Goal: Transaction & Acquisition: Purchase product/service

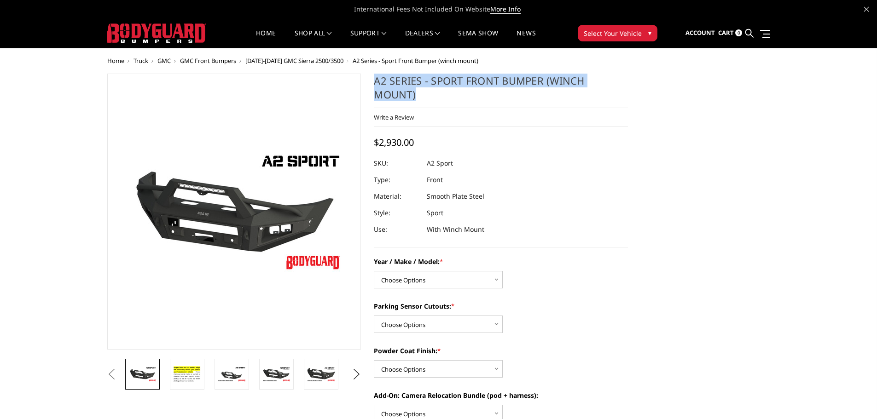
drag, startPoint x: 420, startPoint y: 93, endPoint x: 376, endPoint y: 81, distance: 45.8
click at [376, 81] on h1 "A2 Series - Sport Front Bumper (winch mount)" at bounding box center [501, 91] width 254 height 35
copy h1 "A2 Series - Sport Front Bumper (winch mount)"
click at [436, 276] on select "Choose Options Chevrolet 20-23 2500 / 3500 Ford 17-22 F250 / F350 Ford 17-22 F4…" at bounding box center [438, 279] width 129 height 17
select select "826"
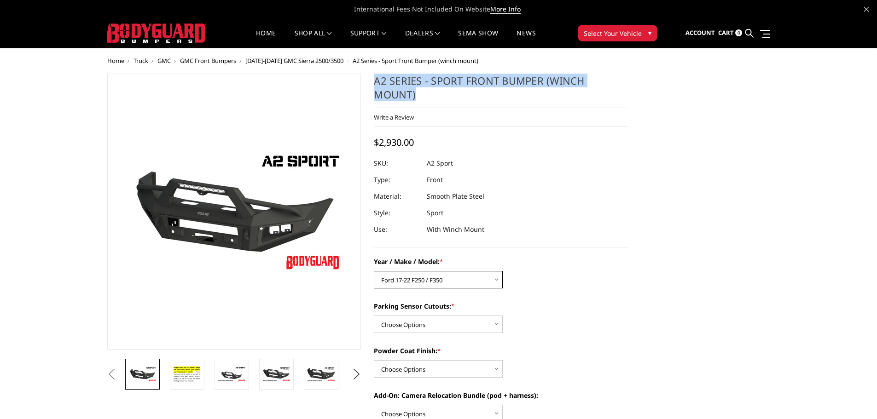
click at [374, 271] on select "Choose Options Chevrolet 20-23 2500 / 3500 Ford 17-22 F250 / F350 Ford 17-22 F4…" at bounding box center [438, 279] width 129 height 17
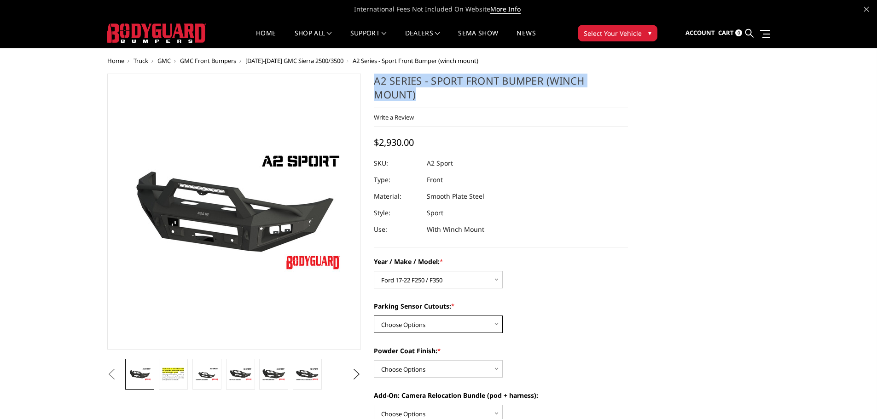
click at [441, 324] on select "Choose Options Yes - I have front parking sensors No - I do NOT have parking se…" at bounding box center [438, 324] width 129 height 17
select select "541"
click at [374, 316] on select "Choose Options Yes - I have front parking sensors No - I do NOT have parking se…" at bounding box center [438, 324] width 129 height 17
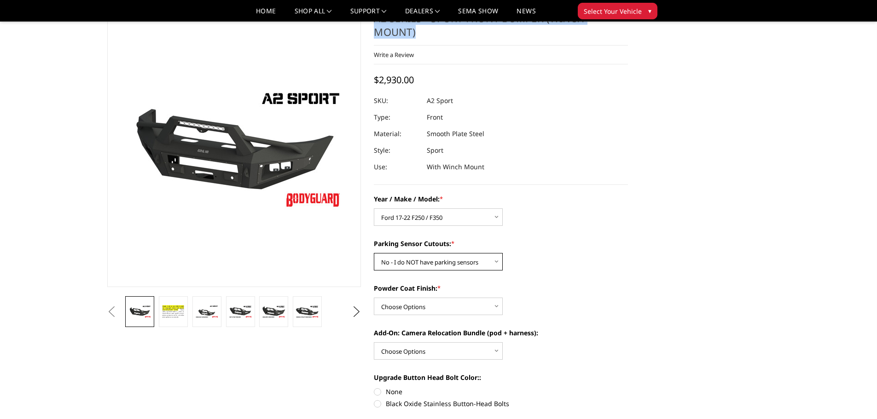
scroll to position [46, 0]
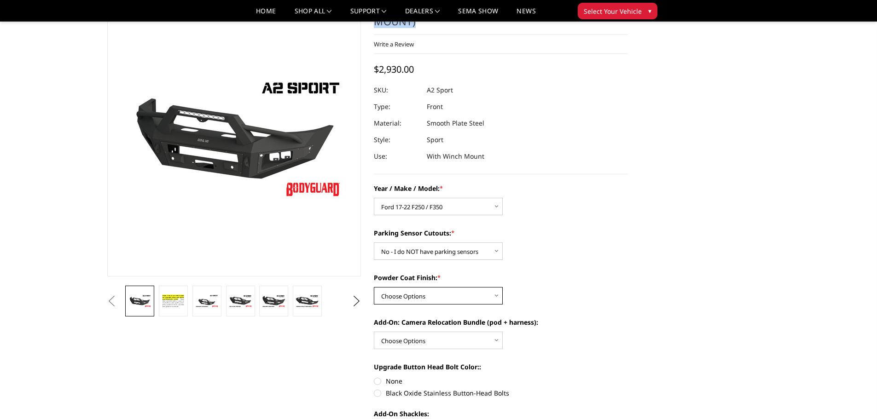
click at [424, 297] on select "Choose Options Bare metal (included) Texture Black Powder Coat" at bounding box center [438, 295] width 129 height 17
select select "518"
click at [374, 287] on select "Choose Options Bare metal (included) Texture Black Powder Coat" at bounding box center [438, 295] width 129 height 17
click at [417, 336] on select "Choose Options WITH front camera relocation harness + pod mount WITHOUT front c…" at bounding box center [438, 340] width 129 height 17
select select "1699"
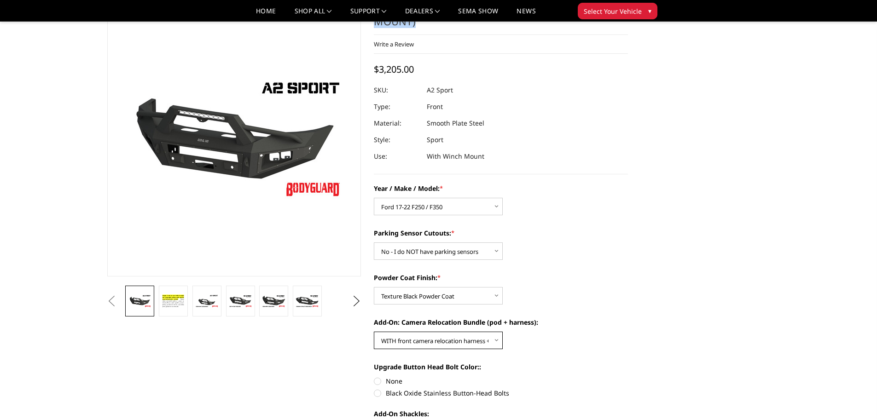
click at [374, 332] on select "Choose Options WITH front camera relocation harness + pod mount WITHOUT front c…" at bounding box center [438, 340] width 129 height 17
click at [396, 392] on label "Black Oxide Stainless Button-Head Bolts" at bounding box center [501, 393] width 254 height 10
click at [628, 377] on input "Black Oxide Stainless Button-Head Bolts" at bounding box center [628, 376] width 0 height 0
radio input "true"
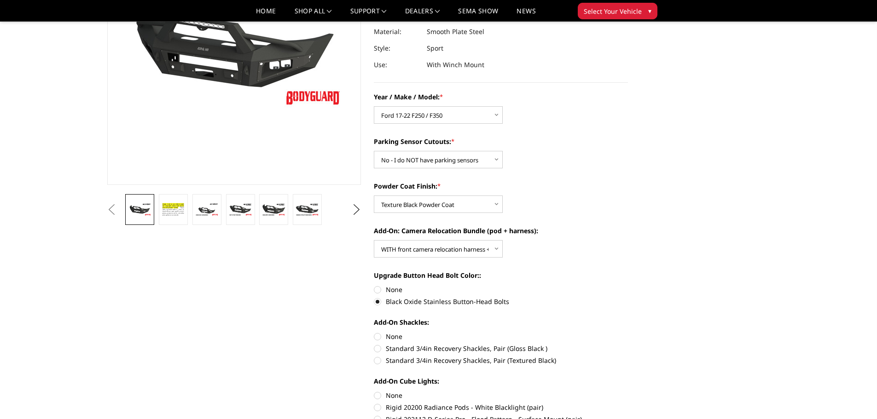
scroll to position [138, 0]
click at [396, 358] on label "Standard 3/4in Recovery Shackles, Pair (Textured Black)" at bounding box center [501, 360] width 254 height 10
click at [628, 344] on input "Standard 3/4in Recovery Shackles, Pair (Textured Black)" at bounding box center [628, 343] width 0 height 0
radio input "true"
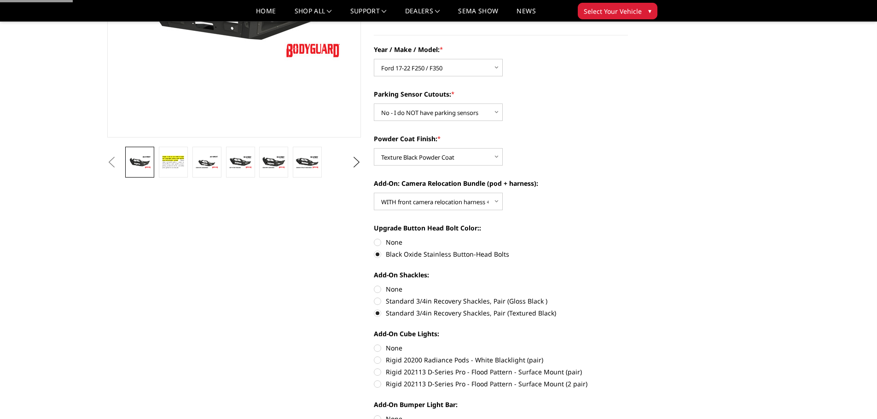
scroll to position [230, 0]
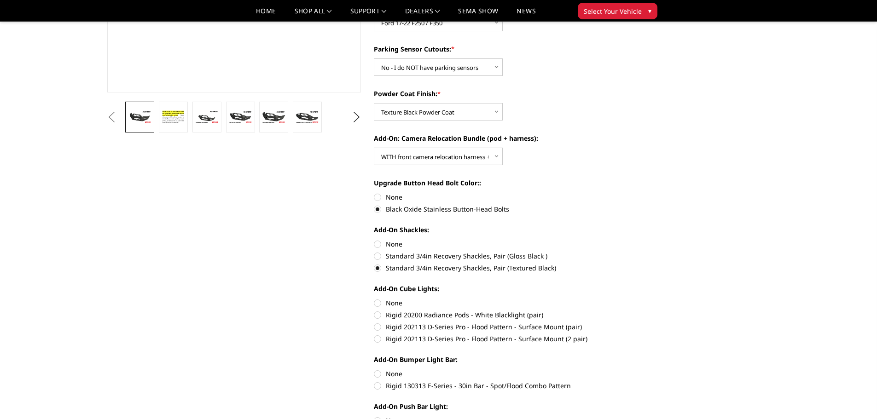
click at [430, 338] on label "Rigid 202113 D-Series Pro - Flood Pattern - Surface Mount (2 pair)" at bounding box center [501, 339] width 254 height 10
click at [628, 323] on input "Rigid 202113 D-Series Pro - Flood Pattern - Surface Mount (2 pair)" at bounding box center [628, 322] width 0 height 0
radio input "true"
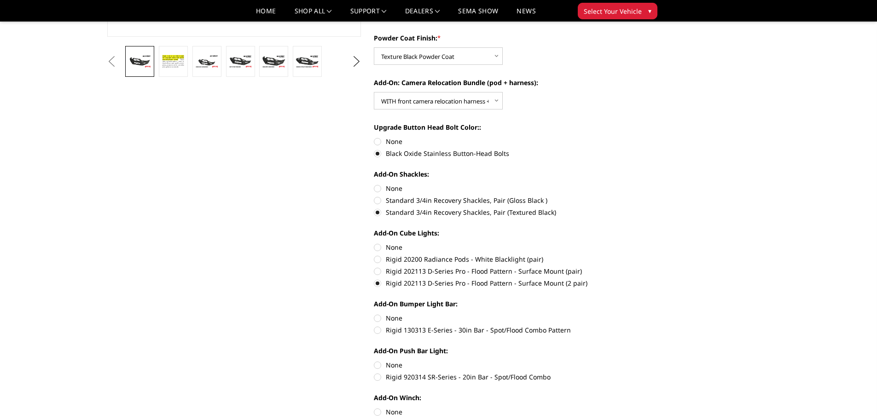
scroll to position [322, 0]
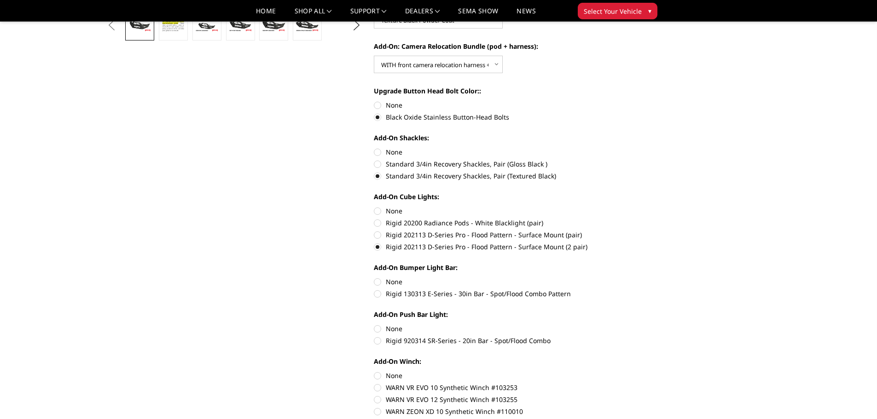
click at [427, 292] on label "Rigid 130313 E-Series - 30in Bar - Spot/Flood Combo Pattern" at bounding box center [501, 294] width 254 height 10
click at [628, 278] on input "Rigid 130313 E-Series - 30in Bar - Spot/Flood Combo Pattern" at bounding box center [628, 277] width 0 height 0
radio input "true"
click at [416, 342] on label "Rigid 920314 SR-Series - 20in Bar - Spot/Flood Combo" at bounding box center [501, 341] width 254 height 10
click at [628, 324] on input "Rigid 920314 SR-Series - 20in Bar - Spot/Flood Combo" at bounding box center [628, 324] width 0 height 0
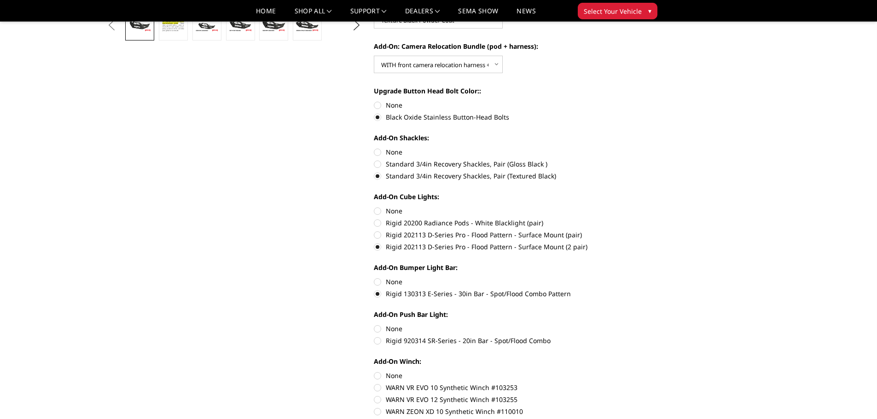
radio input "true"
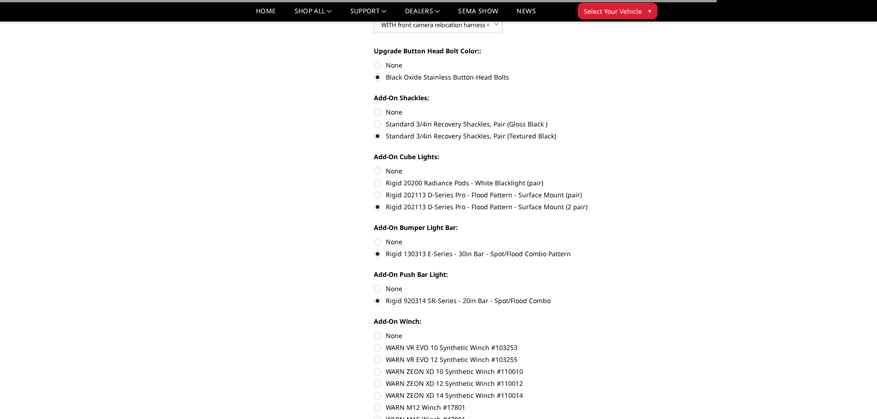
scroll to position [414, 0]
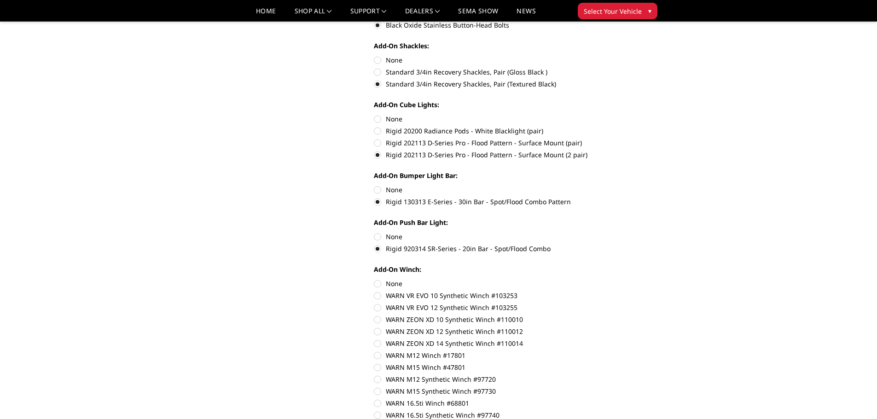
click at [423, 333] on label "WARN ZEON XD 12 Synthetic Winch #110012" at bounding box center [501, 332] width 254 height 10
click at [628, 315] on input "WARN ZEON XD 12 Synthetic Winch #110012" at bounding box center [628, 315] width 0 height 0
radio input "true"
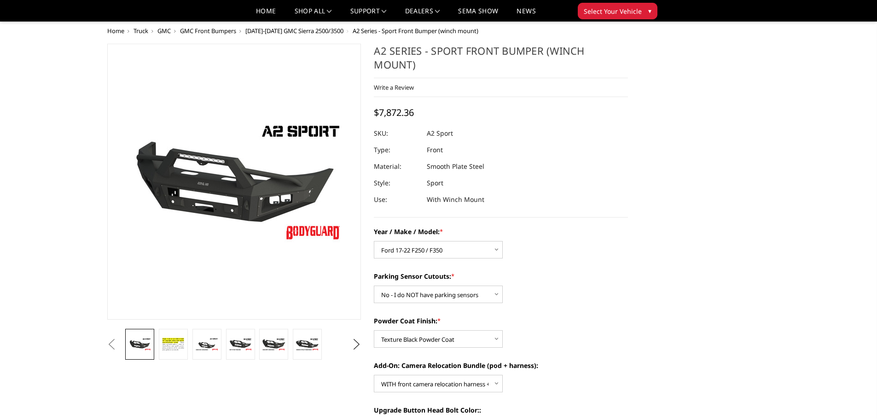
scroll to position [0, 0]
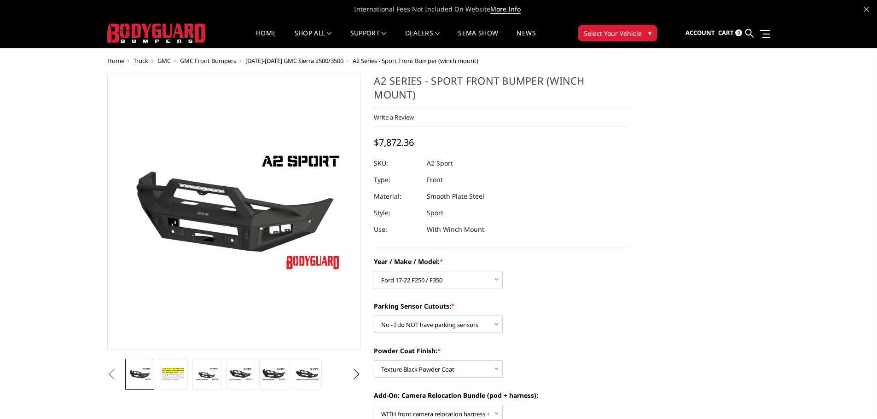
click at [408, 141] on span "$7,872.36" at bounding box center [394, 142] width 40 height 12
copy span "7,872.36"
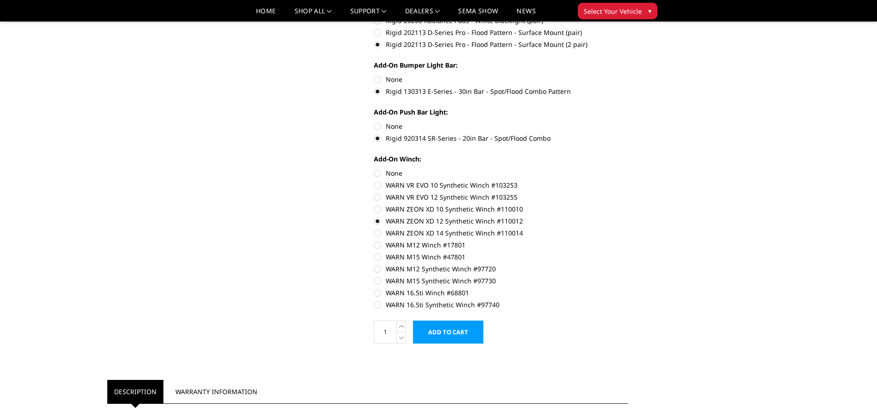
scroll to position [552, 0]
